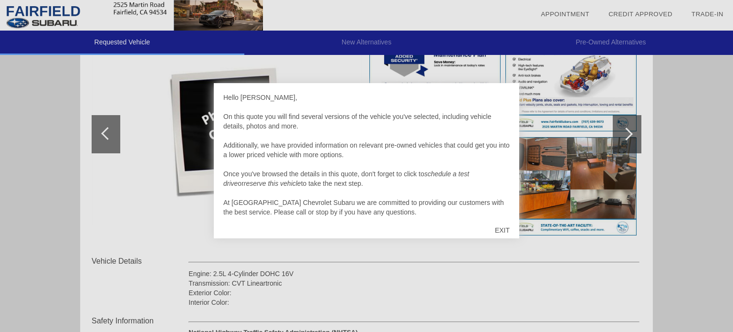
scroll to position [10, 0]
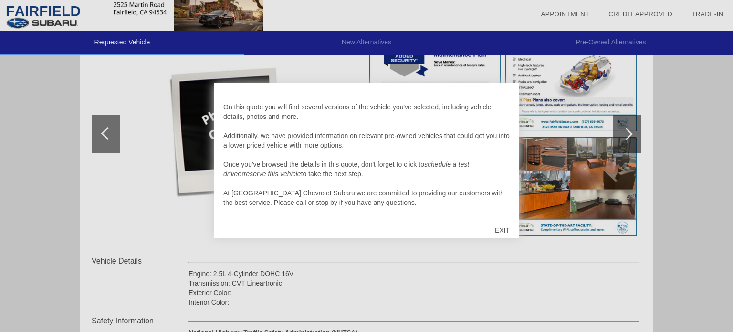
click at [503, 231] on div "EXIT" at bounding box center [502, 230] width 34 height 29
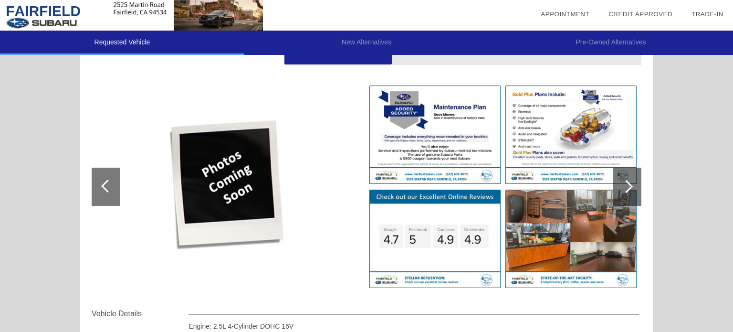
scroll to position [91, 0]
click at [631, 187] on div at bounding box center [627, 186] width 29 height 38
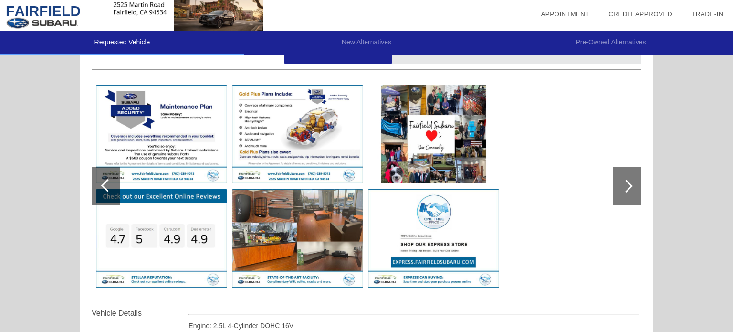
click at [631, 187] on div at bounding box center [627, 186] width 29 height 38
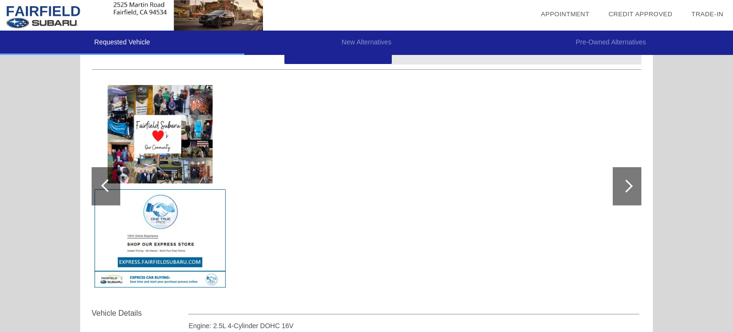
click at [96, 188] on div at bounding box center [106, 186] width 29 height 38
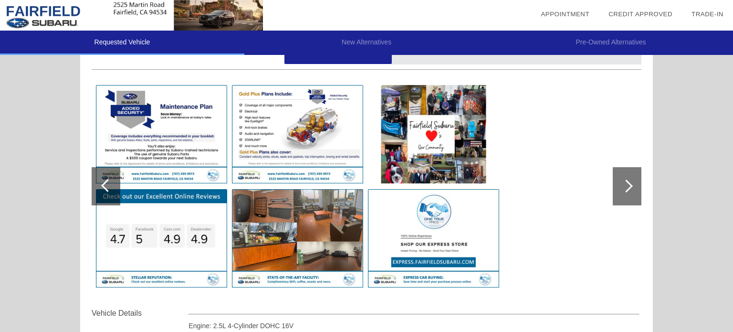
click at [96, 188] on div at bounding box center [106, 186] width 29 height 38
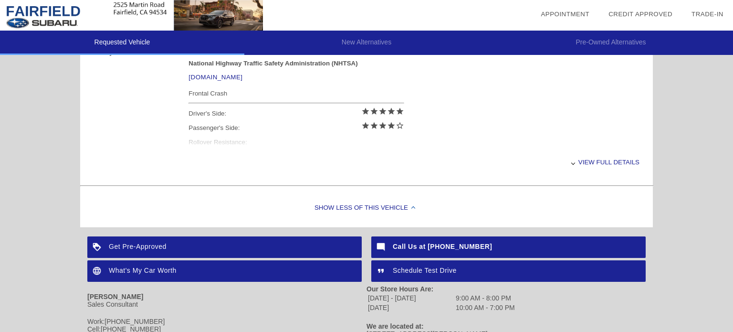
scroll to position [414, 0]
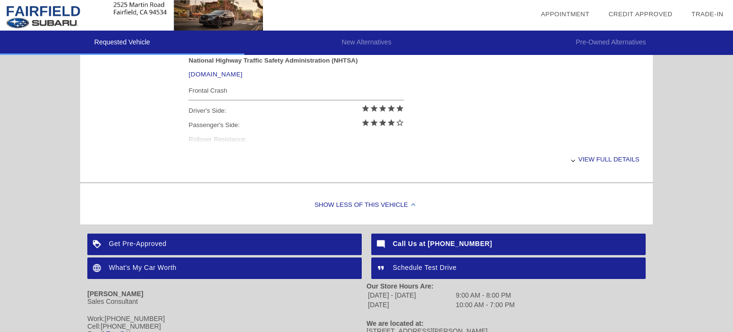
click at [617, 159] on div "View full details" at bounding box center [414, 158] width 451 height 23
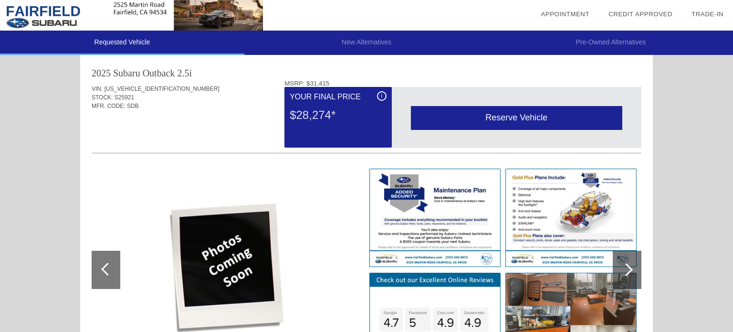
scroll to position [4, 0]
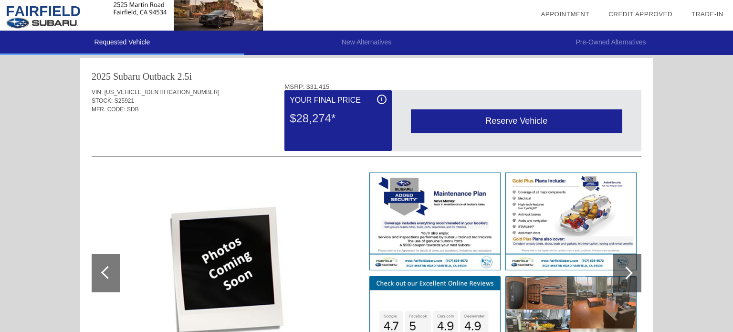
click at [102, 273] on div at bounding box center [107, 272] width 13 height 13
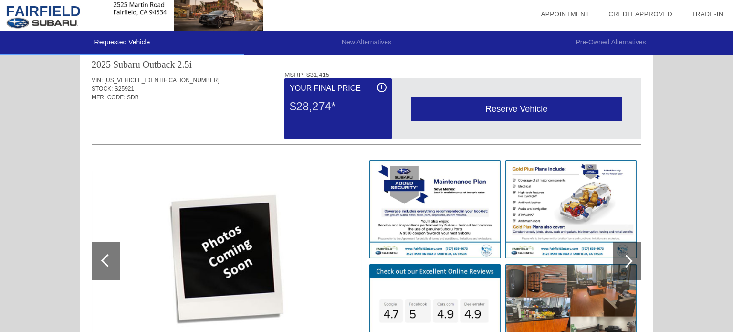
scroll to position [0, 0]
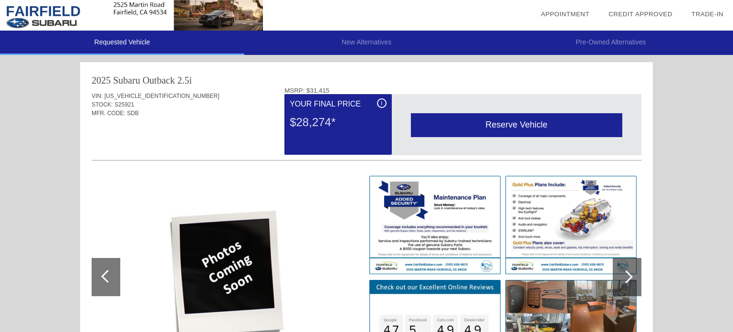
click at [383, 103] on div "i" at bounding box center [382, 103] width 10 height 10
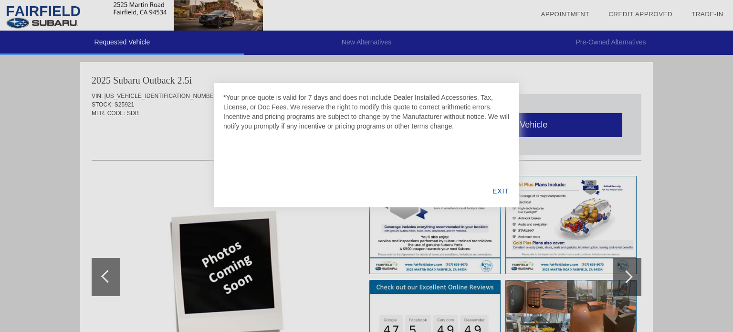
click at [496, 190] on div "EXIT" at bounding box center [500, 191] width 37 height 32
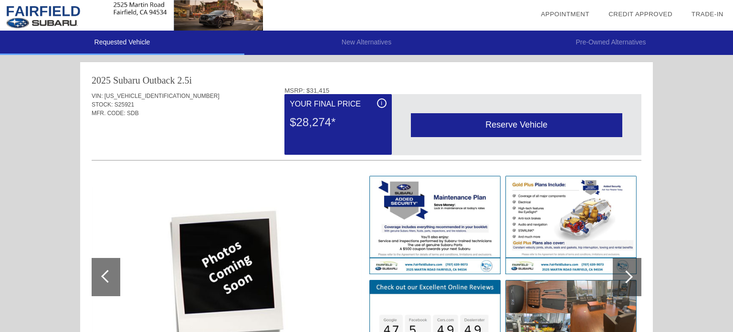
click at [600, 44] on li "Pre-Owned Alternatives" at bounding box center [611, 43] width 244 height 24
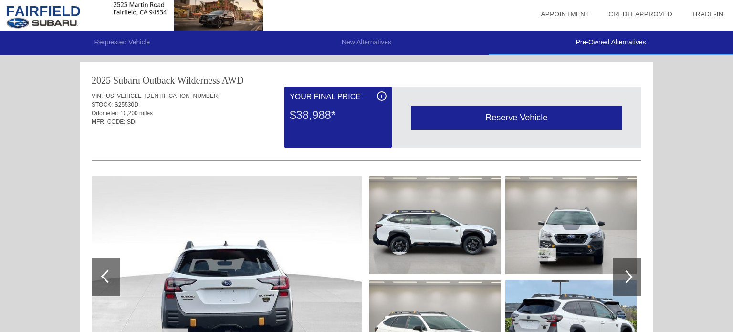
click at [362, 45] on li "New Alternatives" at bounding box center [366, 43] width 244 height 24
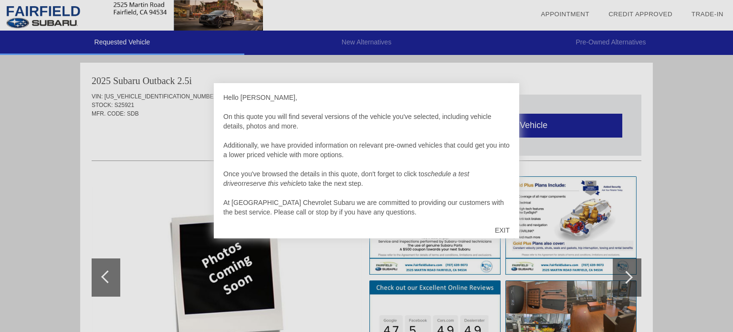
click at [504, 230] on div "EXIT" at bounding box center [502, 230] width 34 height 29
